Goal: Find specific page/section: Locate a particular part of the current website

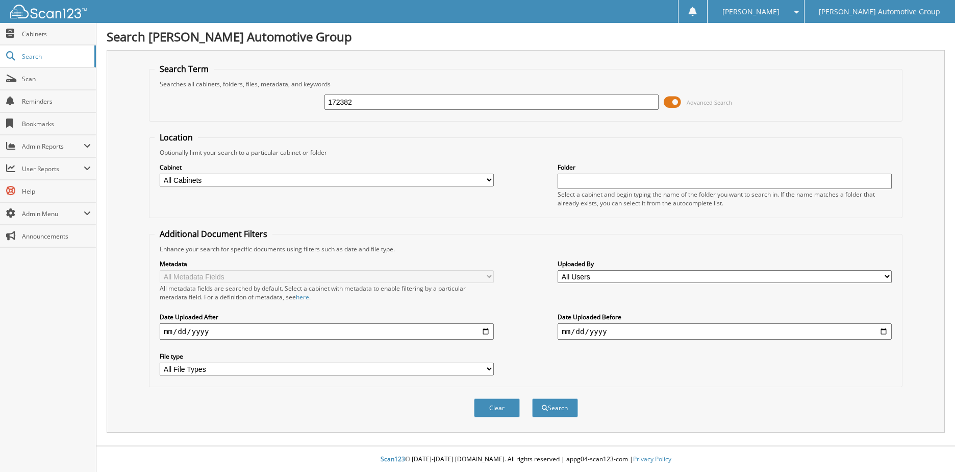
type input "172382"
click at [532, 398] on button "Search" at bounding box center [555, 407] width 46 height 19
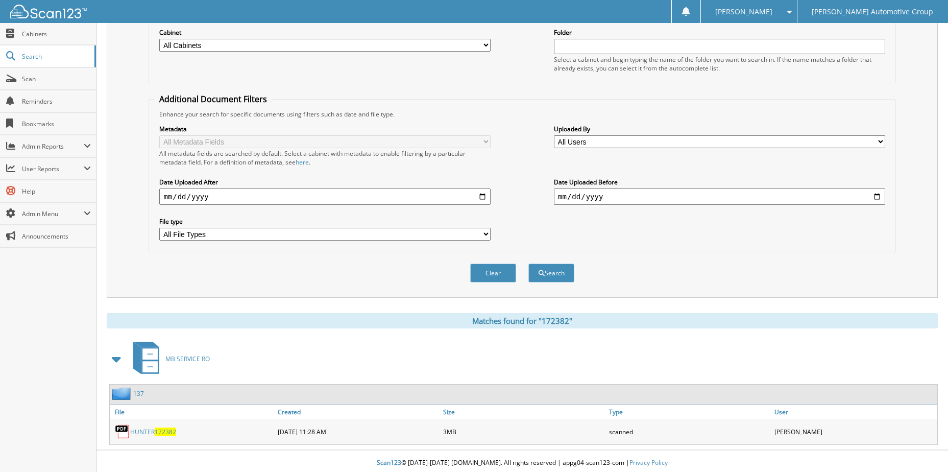
scroll to position [139, 0]
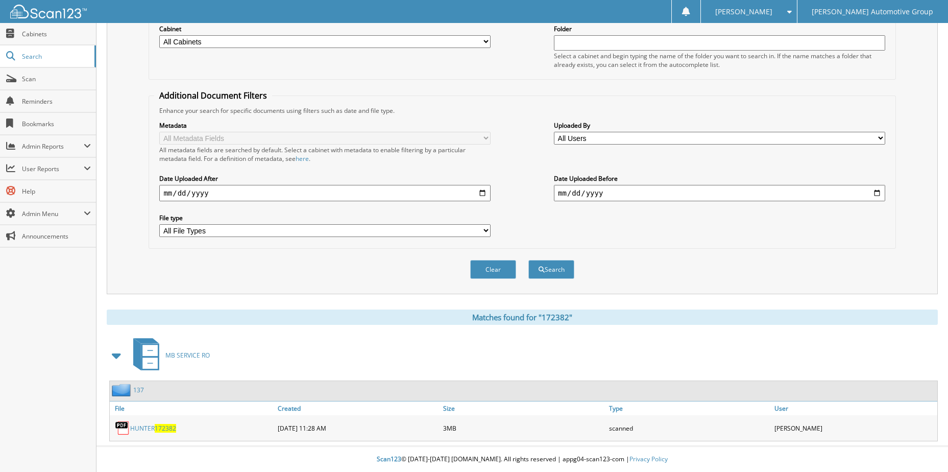
click at [167, 428] on span "172382" at bounding box center [165, 428] width 21 height 9
click at [887, 75] on fieldset "Location Optionally limit your search to a particular cabinet or folder Cabinet…" at bounding box center [522, 36] width 747 height 86
click at [40, 61] on link "Search" at bounding box center [48, 56] width 96 height 22
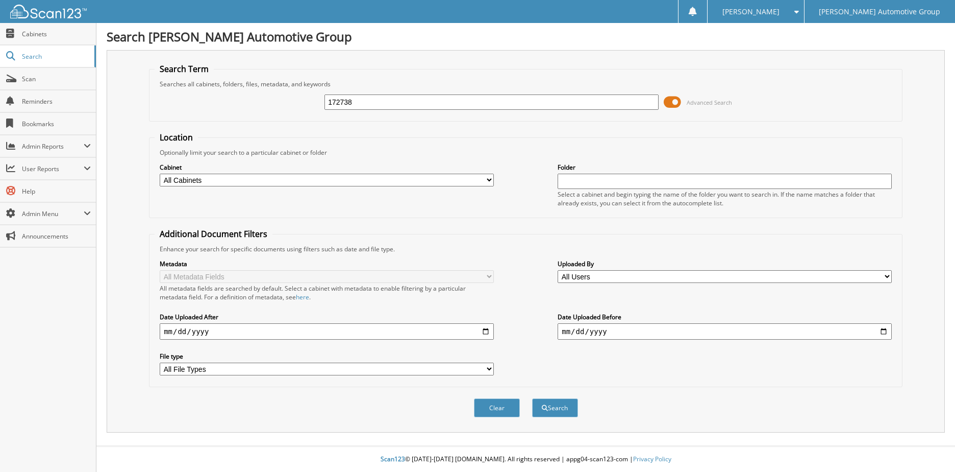
type input "172738"
click at [532, 398] on button "Search" at bounding box center [555, 407] width 46 height 19
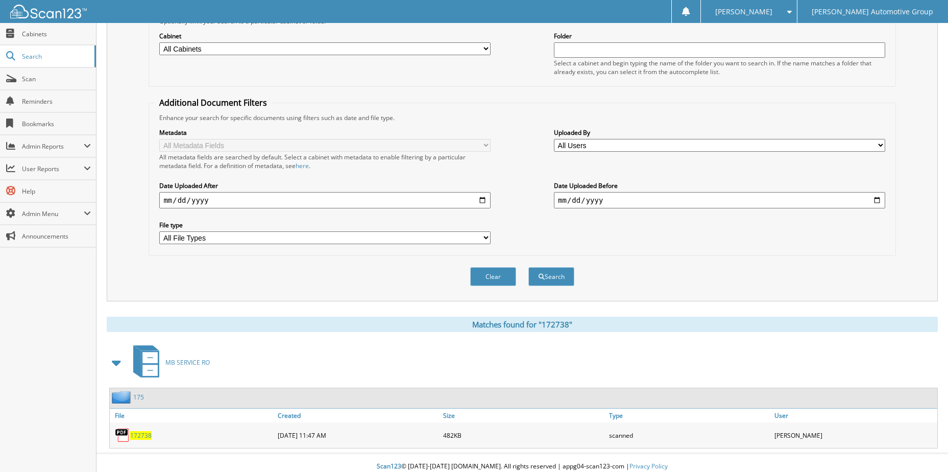
scroll to position [139, 0]
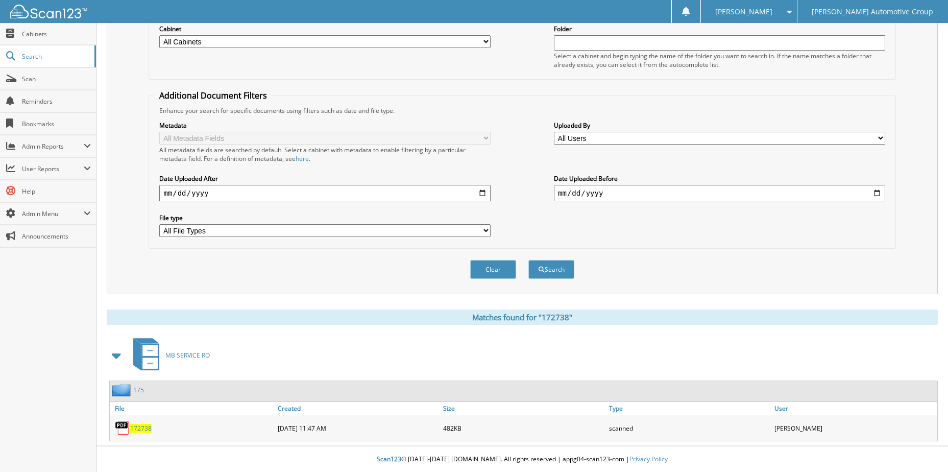
click at [135, 425] on span "172738" at bounding box center [140, 428] width 21 height 9
